Goal: Communication & Community: Ask a question

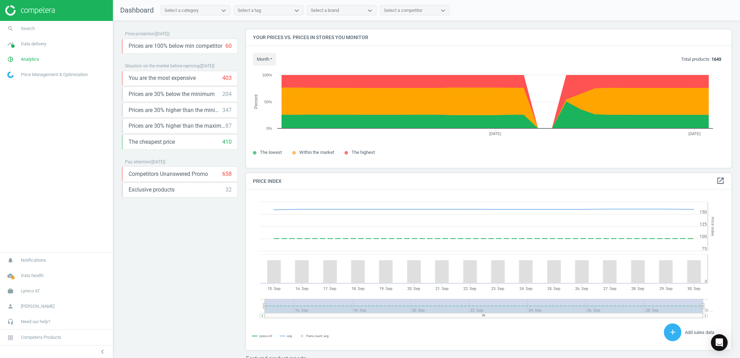
scroll to position [173, 493]
click at [723, 342] on icon "Open Intercom Messenger" at bounding box center [720, 342] width 8 height 9
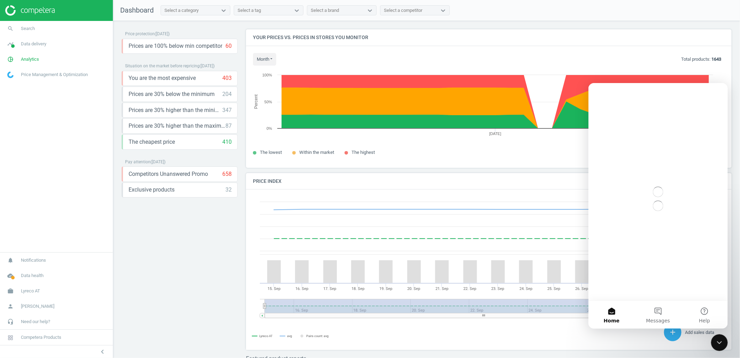
scroll to position [0, 0]
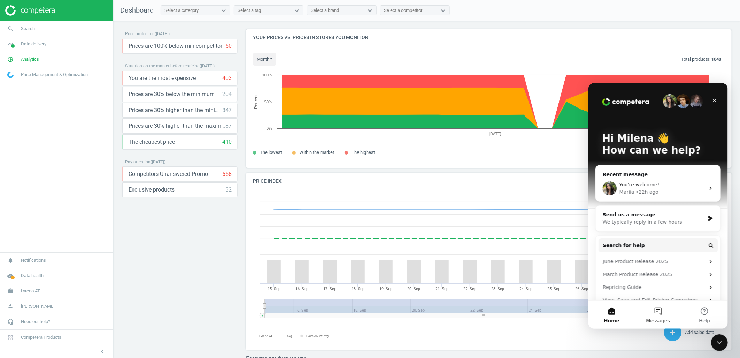
click at [661, 302] on button "Messages" at bounding box center [658, 314] width 46 height 28
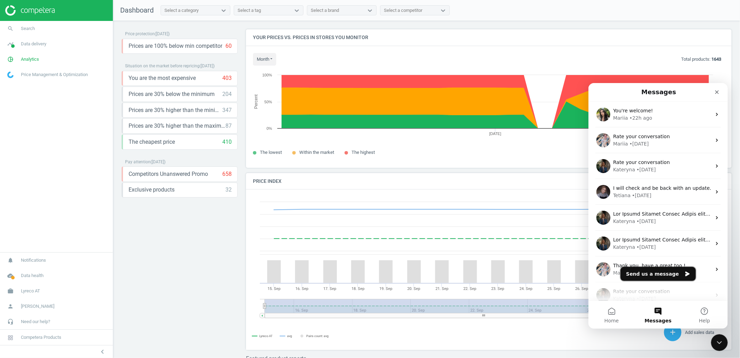
click at [658, 271] on button "Send us a message" at bounding box center [657, 273] width 75 height 14
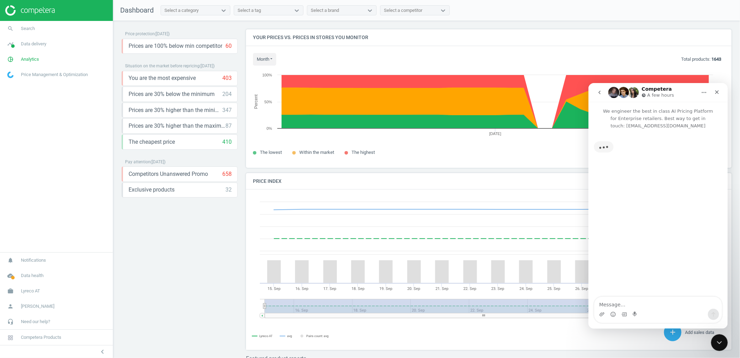
click at [617, 302] on textarea "Message…" at bounding box center [658, 302] width 128 height 12
click at [659, 289] on textarea "Hello team! I'd like to ask if it's possible to have product's image url of com…" at bounding box center [658, 295] width 128 height 26
click at [626, 305] on textarea "Hello team! I'd like to ask if it's possible to have product's image url of com…" at bounding box center [658, 295] width 128 height 26
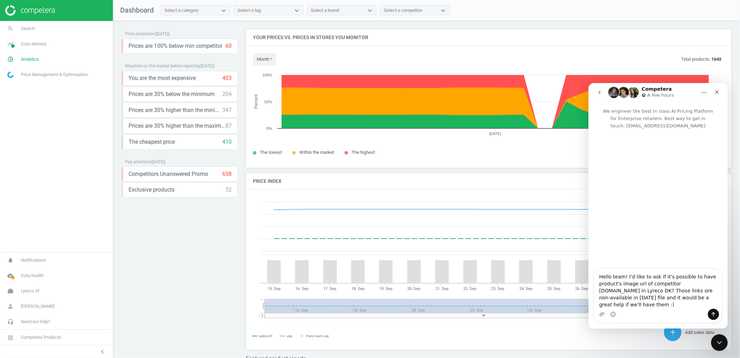
drag, startPoint x: 706, startPoint y: 284, endPoint x: 692, endPoint y: 283, distance: 13.3
click at [692, 283] on textarea "Hello team! I'd like to ask if it's possible to have product's image url of com…" at bounding box center [658, 288] width 128 height 40
click at [682, 293] on textarea "Hello team! I'd like to ask if it's possible to collect product's image url of …" at bounding box center [658, 288] width 128 height 40
click at [665, 296] on textarea "Hello team! I'd like to ask if it's possible to collect product's image url of …" at bounding box center [658, 288] width 128 height 40
drag, startPoint x: 634, startPoint y: 297, endPoint x: 704, endPoint y: 304, distance: 71.1
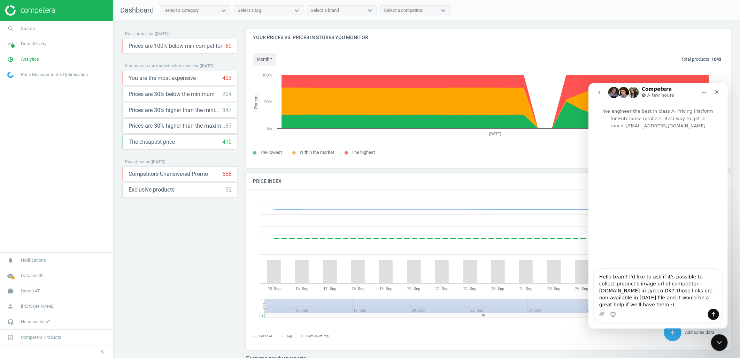
click at [704, 304] on textarea "Hello team! I'd like to ask if it's possible to collect product's image url of …" at bounding box center [658, 288] width 128 height 40
click at [636, 301] on textarea "Hello team! I'd like to ask if it's possible to collect product's image url of …" at bounding box center [658, 288] width 128 height 40
click at [706, 303] on textarea "Hello team! I'd like to ask if it's possible to collect product's image url of …" at bounding box center [658, 288] width 128 height 40
click at [705, 297] on textarea "Hello team! I'd like to ask if it's possible to collect product's image url of …" at bounding box center [658, 288] width 128 height 40
click at [641, 304] on textarea "Hello team! I'd like to ask if it's possible to collect product's image url of …" at bounding box center [658, 284] width 128 height 47
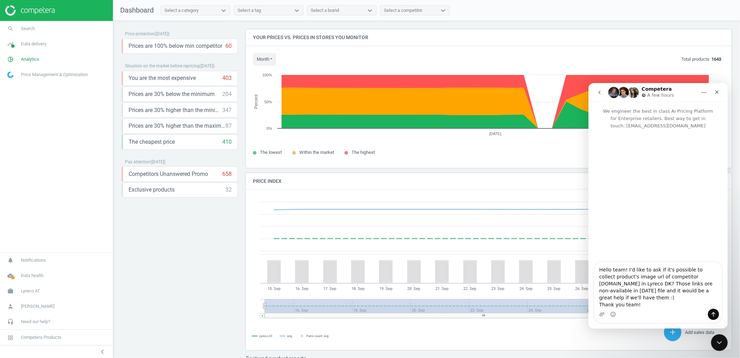
type textarea "Hello team! I'd like to ask if it's possible to collect product's image url of …"
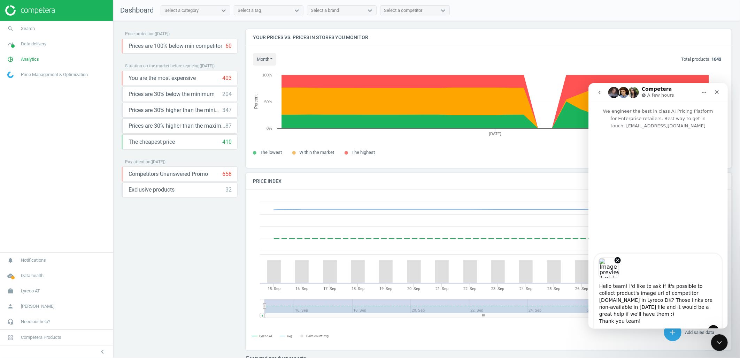
scroll to position [44, 0]
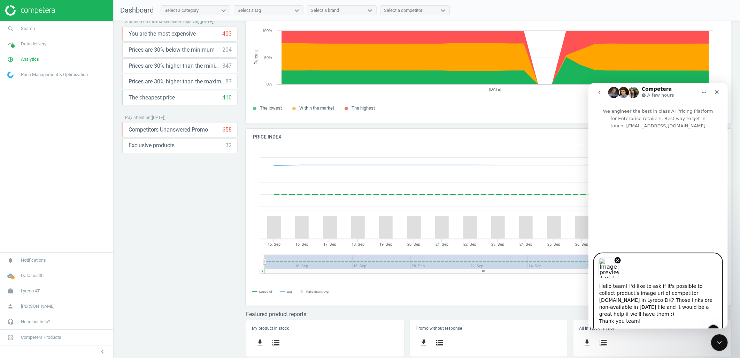
click at [714, 325] on button "Send a message…" at bounding box center [713, 330] width 11 height 11
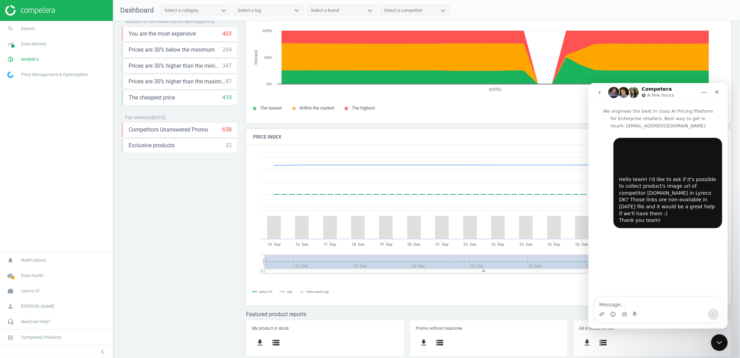
click at [671, 147] on img "user says…" at bounding box center [665, 157] width 93 height 31
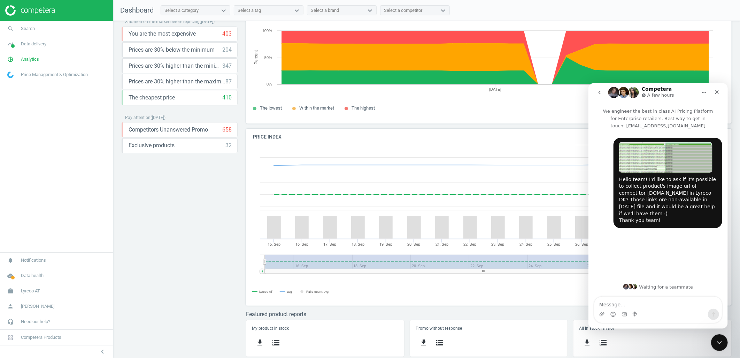
click at [671, 147] on img "Milena says…" at bounding box center [665, 157] width 93 height 31
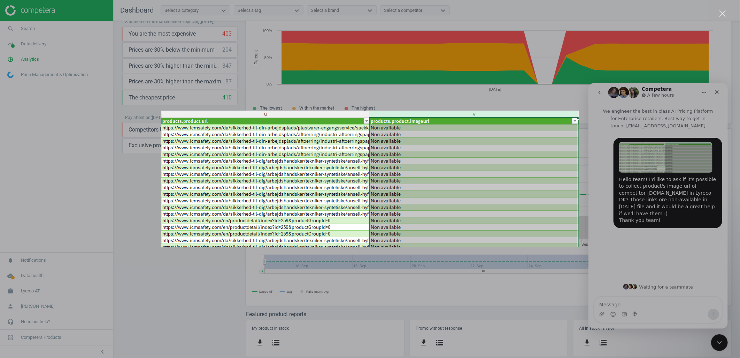
scroll to position [0, 0]
click at [669, 251] on div "Intercom messenger" at bounding box center [370, 179] width 740 height 358
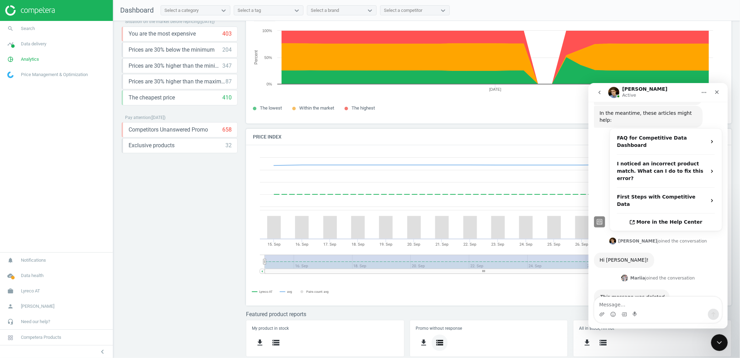
scroll to position [182, 0]
click at [610, 303] on textarea "Message…" at bounding box center [658, 302] width 128 height 12
drag, startPoint x: 613, startPoint y: 304, endPoint x: 593, endPoint y: 300, distance: 20.9
click at [593, 300] on div "Perfect, thank you! Perfect, thank you!" at bounding box center [657, 309] width 139 height 26
type textarea "Excellent, thank you!"
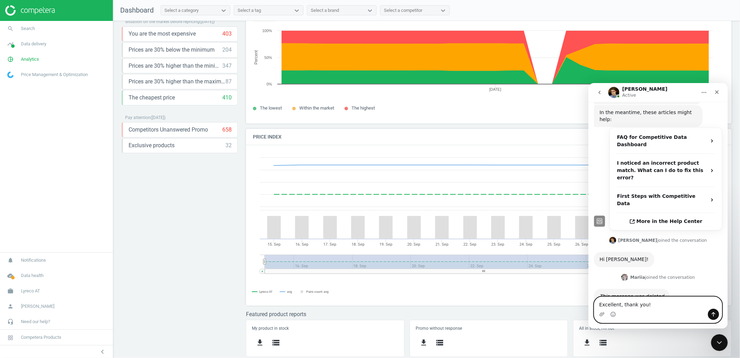
click at [664, 304] on textarea "Excellent, thank you!" at bounding box center [658, 302] width 128 height 12
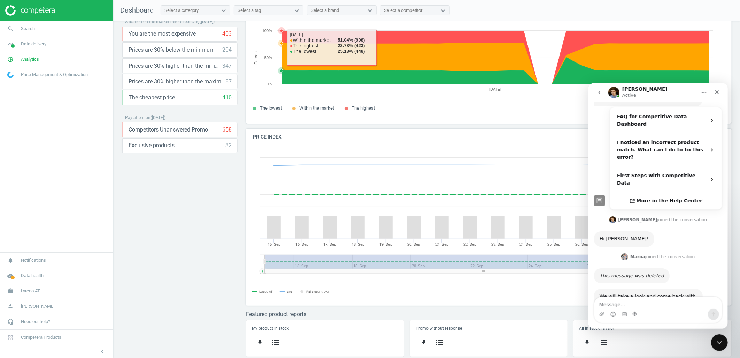
scroll to position [237, 0]
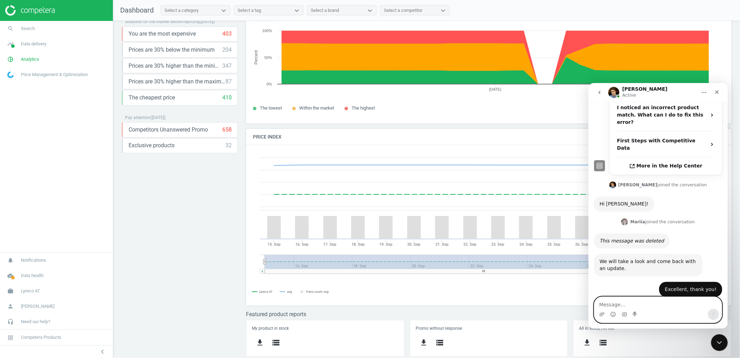
click at [626, 299] on textarea "Message…" at bounding box center [658, 302] width 128 height 12
type textarea "Thank you team!"
